Goal: Information Seeking & Learning: Learn about a topic

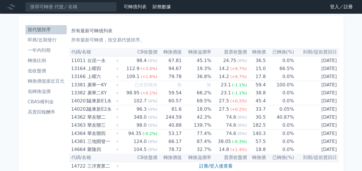
click at [44, 43] on li "即將/近期發行" at bounding box center [45, 40] width 41 height 7
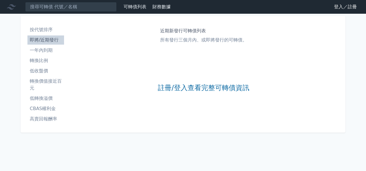
click at [27, 54] on li "一年內到期" at bounding box center [45, 50] width 37 height 7
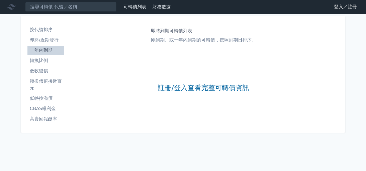
click at [31, 64] on li "轉換比例" at bounding box center [45, 60] width 37 height 7
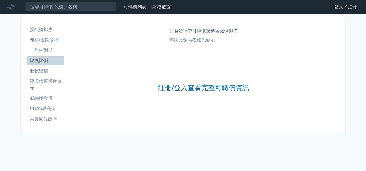
click at [33, 74] on li "低收盤價" at bounding box center [45, 71] width 37 height 7
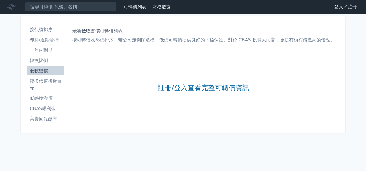
click at [38, 92] on li "轉換價值接近百元" at bounding box center [45, 85] width 37 height 14
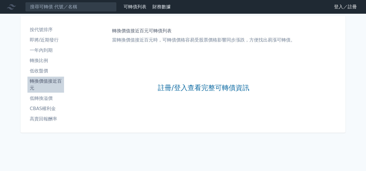
click at [27, 102] on li "低轉換溢價" at bounding box center [45, 98] width 37 height 7
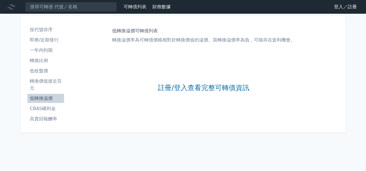
click at [30, 112] on li "CBAS權利金" at bounding box center [45, 108] width 37 height 7
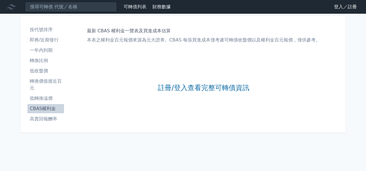
click at [34, 122] on li "高賣回報酬率" at bounding box center [45, 119] width 37 height 7
